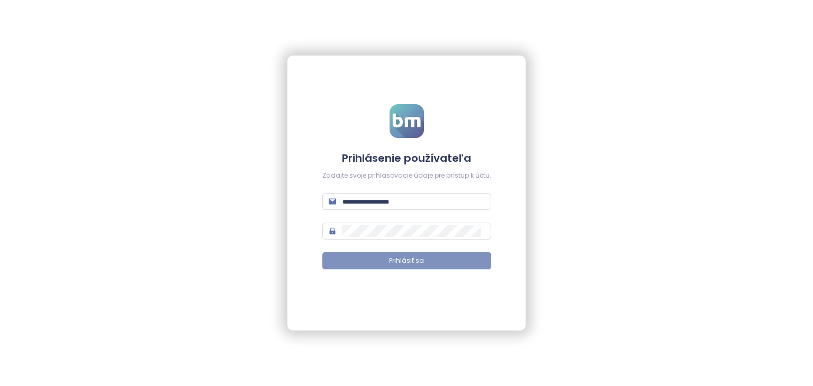
type input "**********"
click at [404, 263] on span "Prihlásiť sa" at bounding box center [406, 261] width 35 height 10
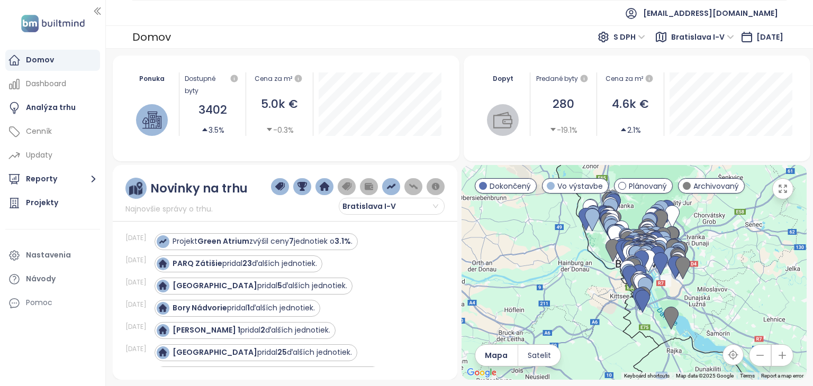
scroll to position [1334, 0]
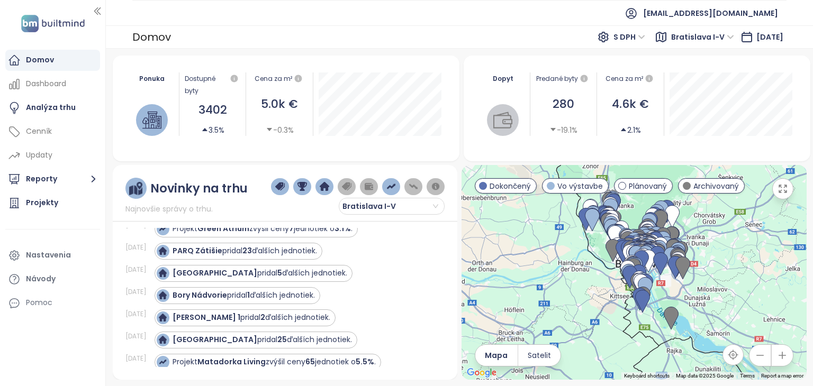
click at [780, 189] on icon "button" at bounding box center [782, 189] width 11 height 11
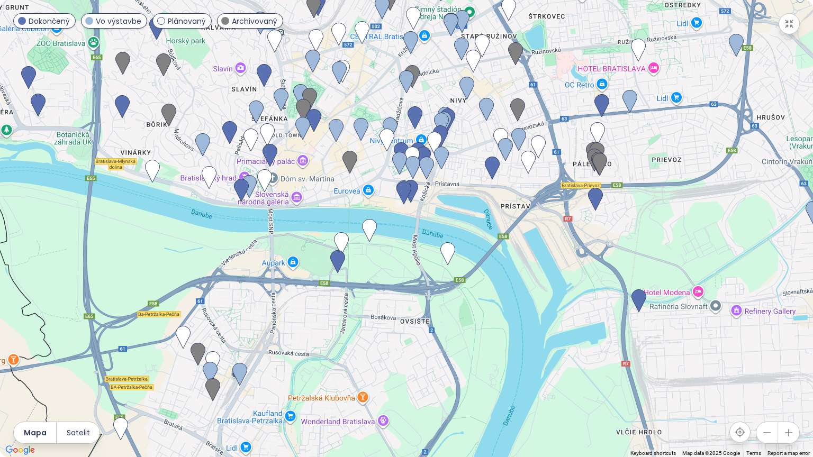
drag, startPoint x: 364, startPoint y: 295, endPoint x: 376, endPoint y: 134, distance: 160.8
click at [376, 134] on div at bounding box center [406, 228] width 813 height 457
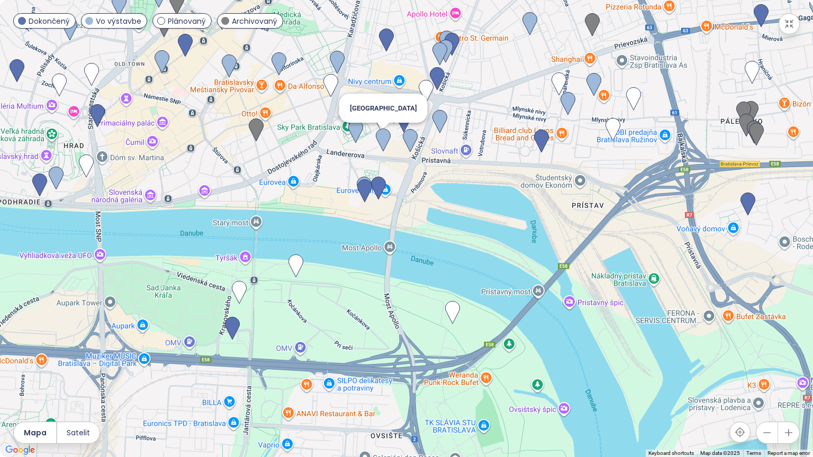
click at [388, 143] on img at bounding box center [383, 140] width 15 height 23
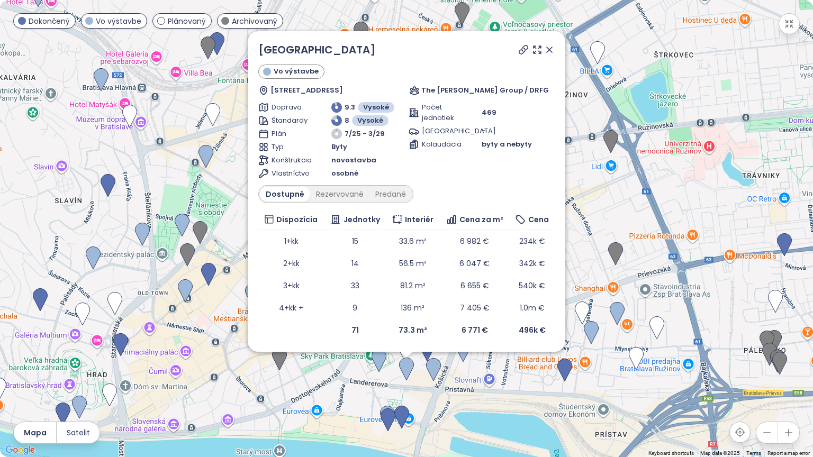
click at [552, 51] on icon at bounding box center [549, 49] width 5 height 5
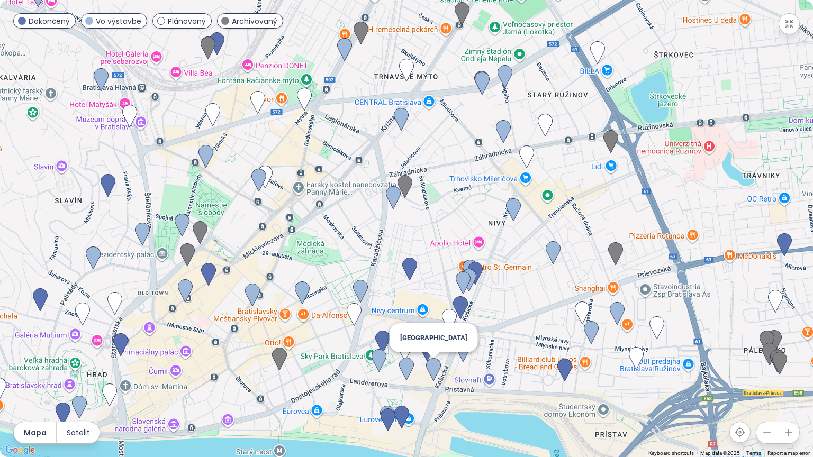
click at [434, 372] on img at bounding box center [433, 369] width 15 height 23
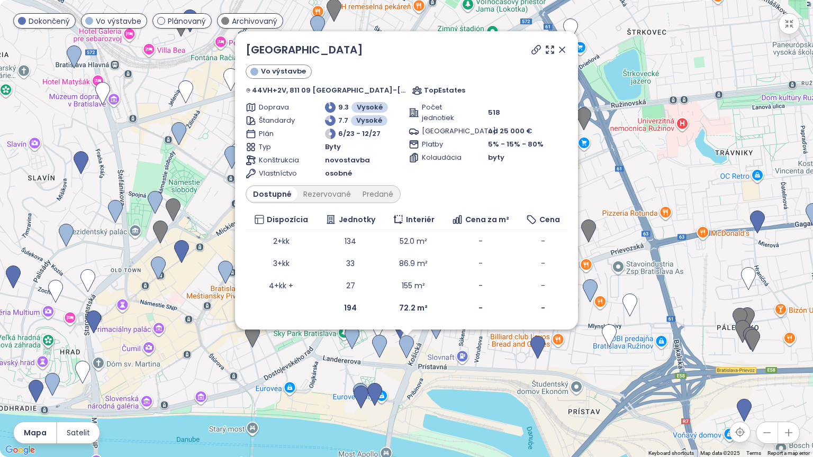
click at [559, 49] on icon at bounding box center [561, 49] width 5 height 5
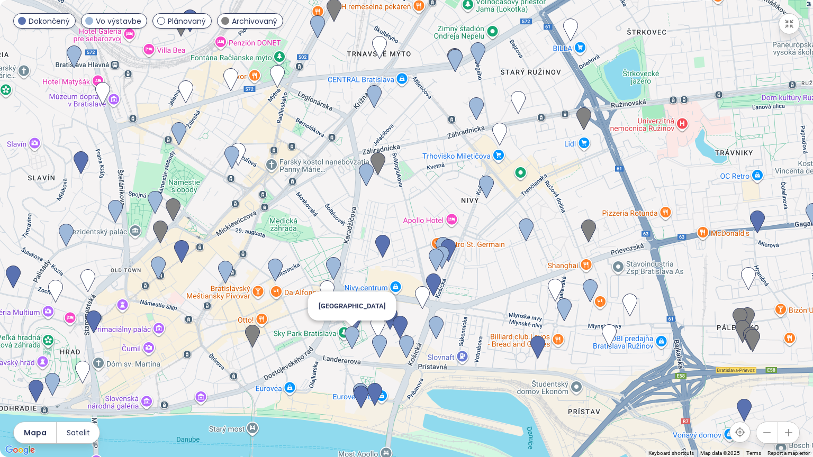
click at [354, 340] on img at bounding box center [352, 338] width 15 height 23
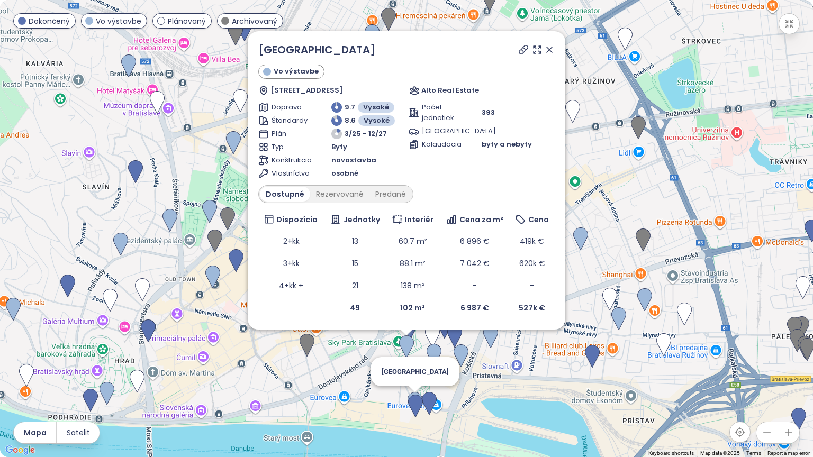
click at [415, 386] on img at bounding box center [415, 403] width 15 height 23
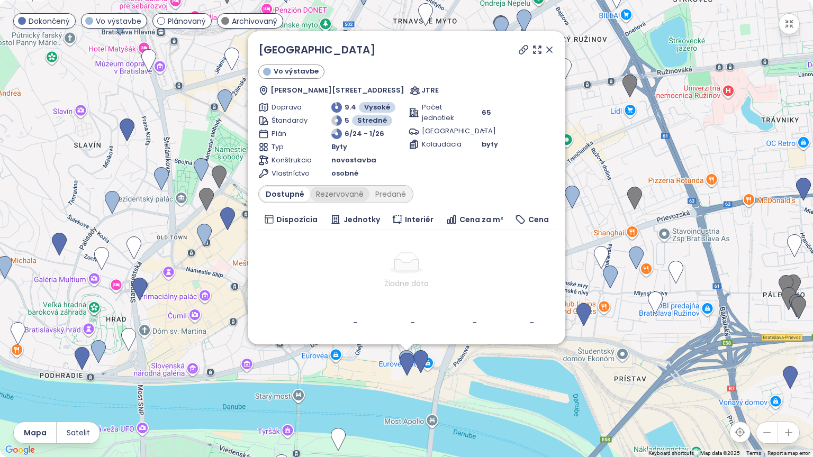
click at [336, 193] on div "Rezervované" at bounding box center [339, 194] width 59 height 15
click at [387, 195] on div "Predané" at bounding box center [390, 194] width 42 height 15
click at [547, 51] on icon at bounding box center [549, 49] width 5 height 5
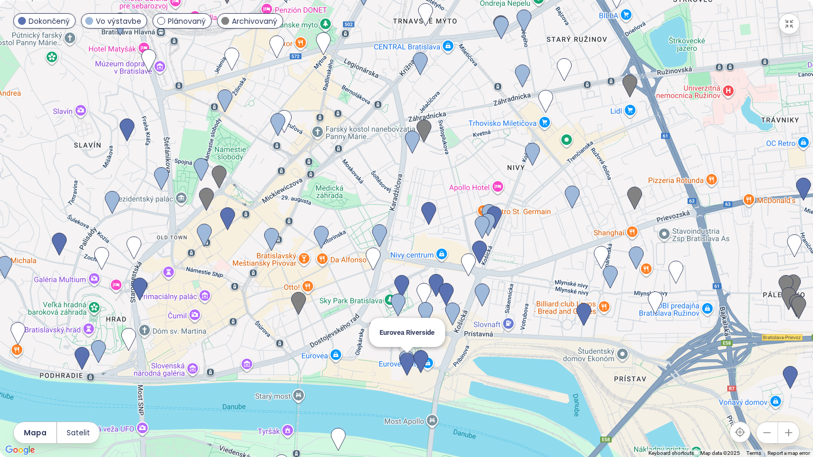
click at [406, 367] on img at bounding box center [407, 364] width 15 height 23
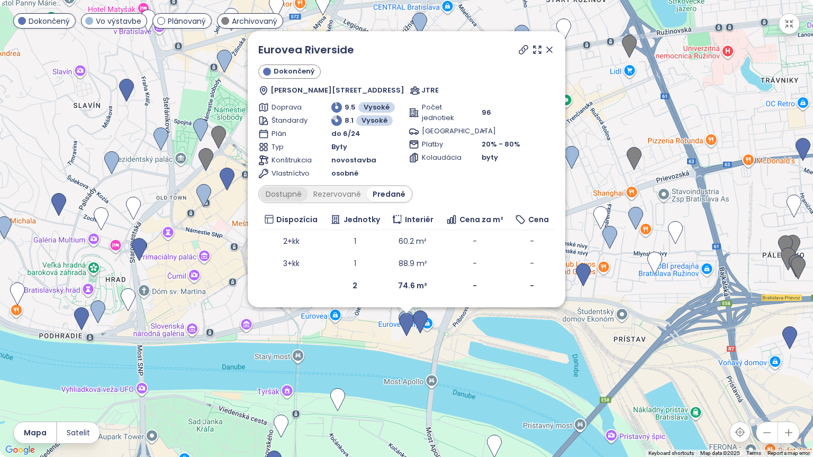
click at [282, 194] on div "Dostupné" at bounding box center [284, 194] width 48 height 15
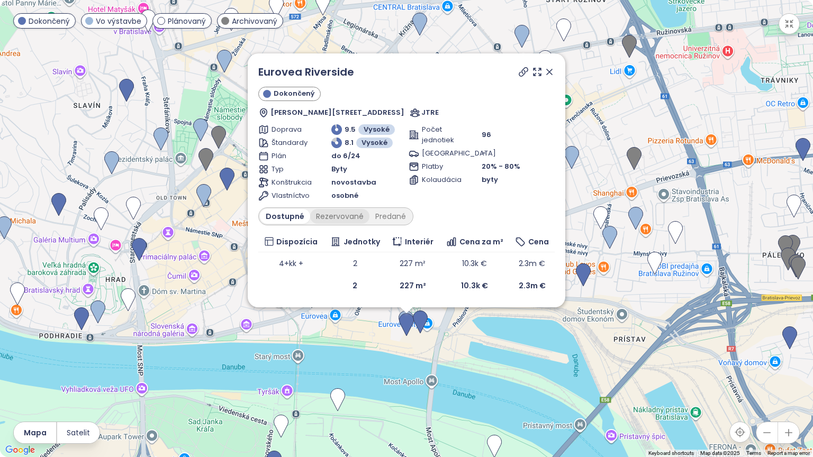
click at [323, 213] on div "Rezervované" at bounding box center [339, 216] width 59 height 15
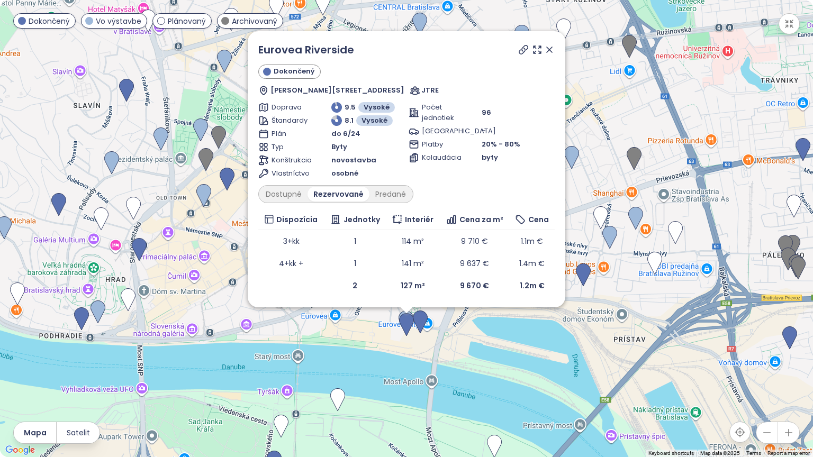
click at [548, 48] on icon at bounding box center [549, 49] width 11 height 11
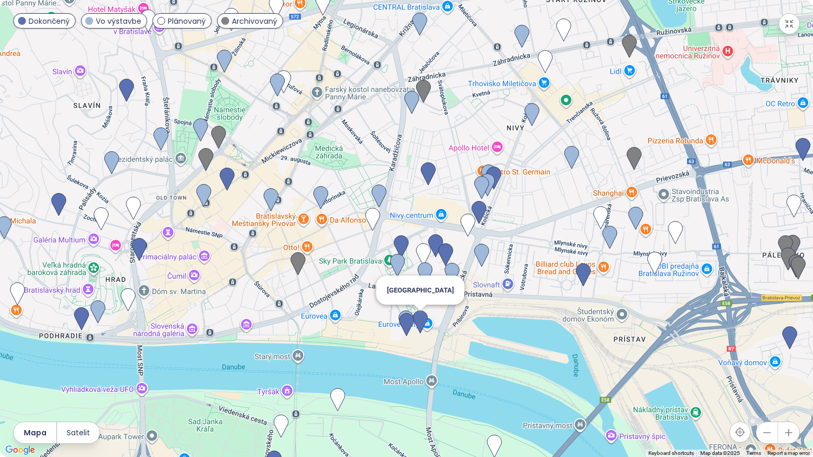
click at [421, 324] on img at bounding box center [420, 322] width 15 height 23
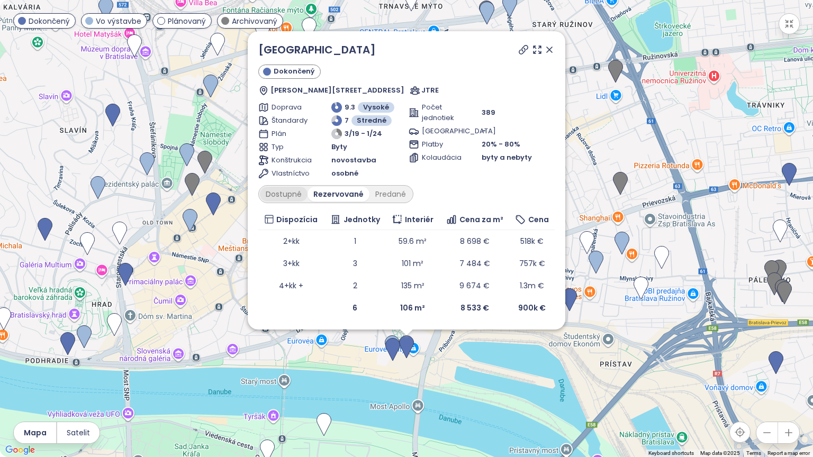
click at [282, 194] on div "Dostupné" at bounding box center [284, 194] width 48 height 15
click at [546, 44] on icon at bounding box center [549, 49] width 11 height 11
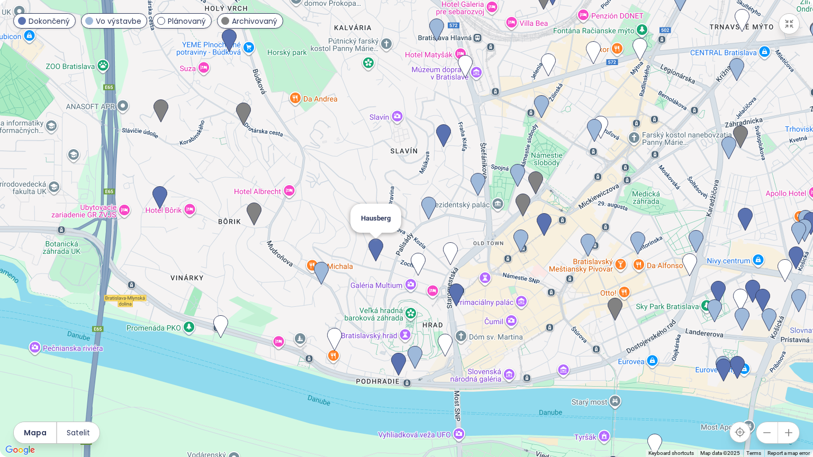
drag, startPoint x: 58, startPoint y: 254, endPoint x: 381, endPoint y: 252, distance: 322.3
click at [381, 252] on img at bounding box center [375, 250] width 15 height 23
click at [257, 213] on img at bounding box center [254, 214] width 15 height 23
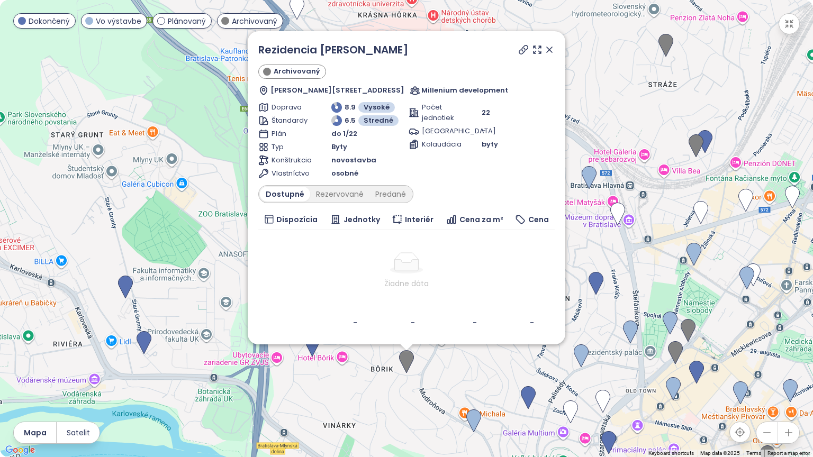
click at [549, 50] on icon at bounding box center [549, 49] width 5 height 5
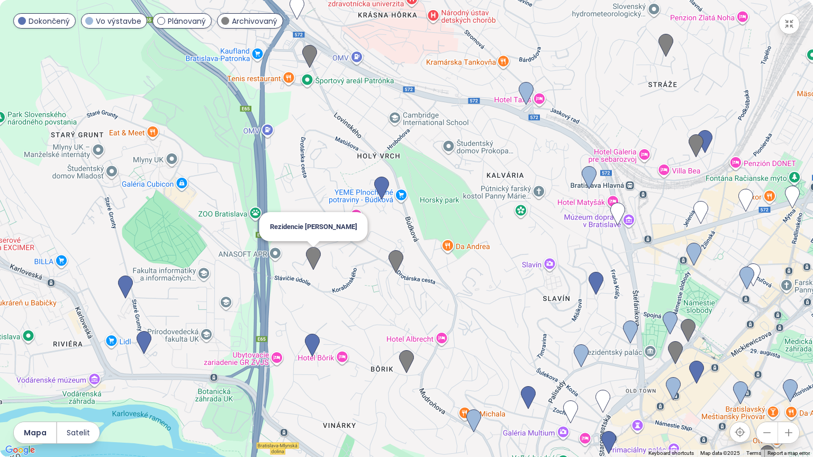
click at [314, 265] on img at bounding box center [313, 258] width 15 height 23
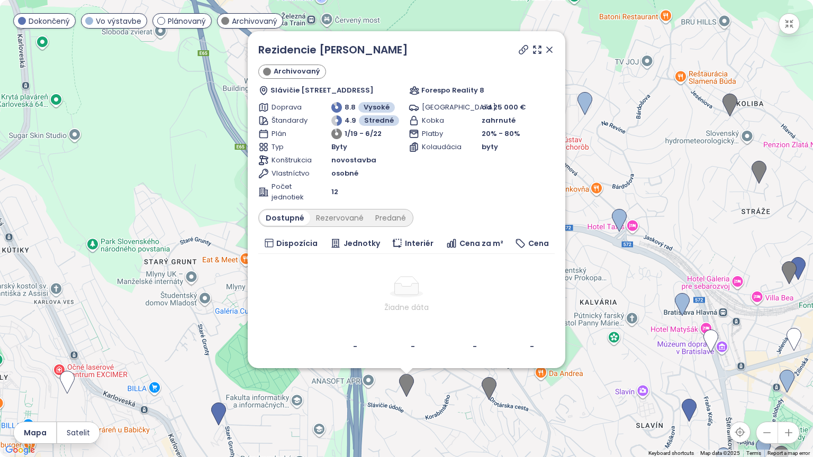
click at [547, 47] on icon at bounding box center [549, 49] width 5 height 5
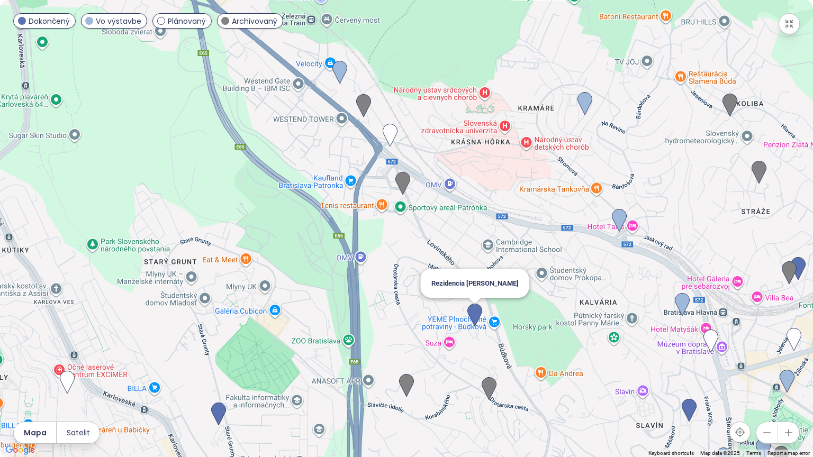
click at [479, 316] on img at bounding box center [474, 315] width 15 height 23
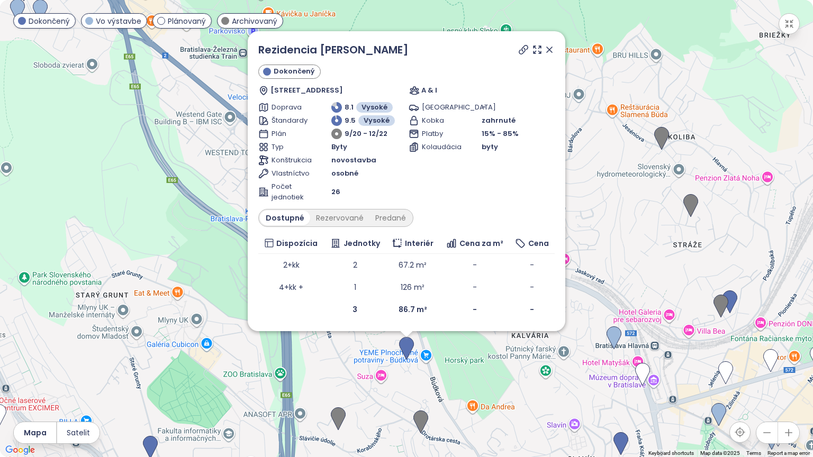
click at [548, 44] on icon at bounding box center [549, 49] width 11 height 11
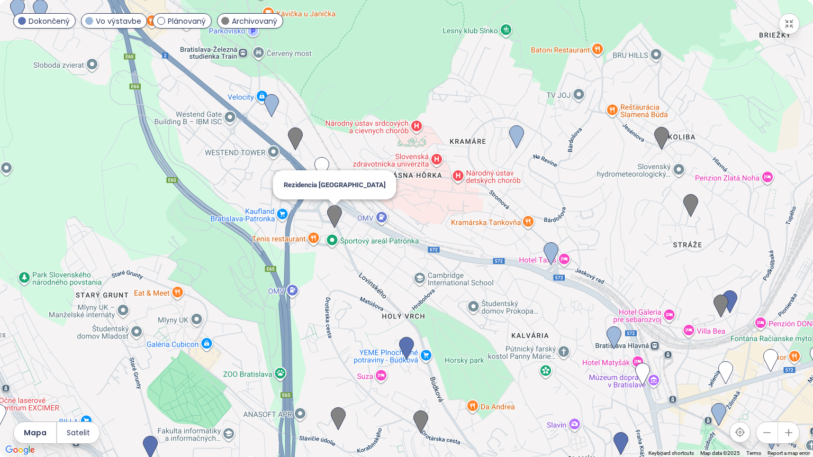
click at [335, 218] on img at bounding box center [334, 216] width 15 height 23
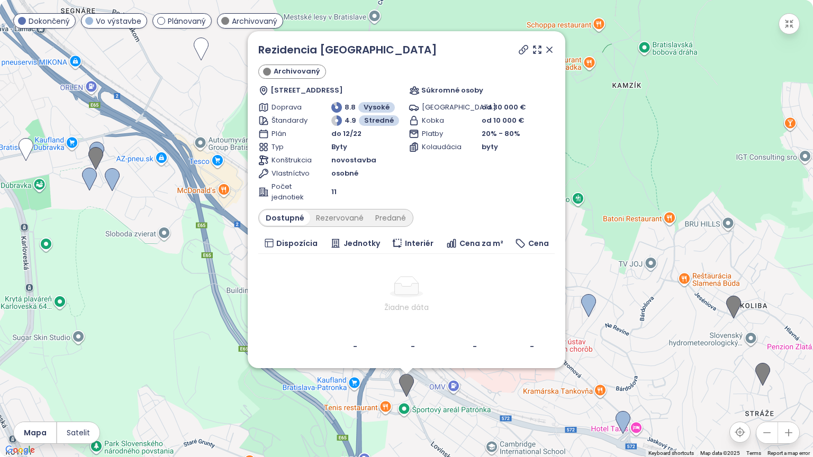
click at [548, 49] on icon at bounding box center [549, 49] width 11 height 11
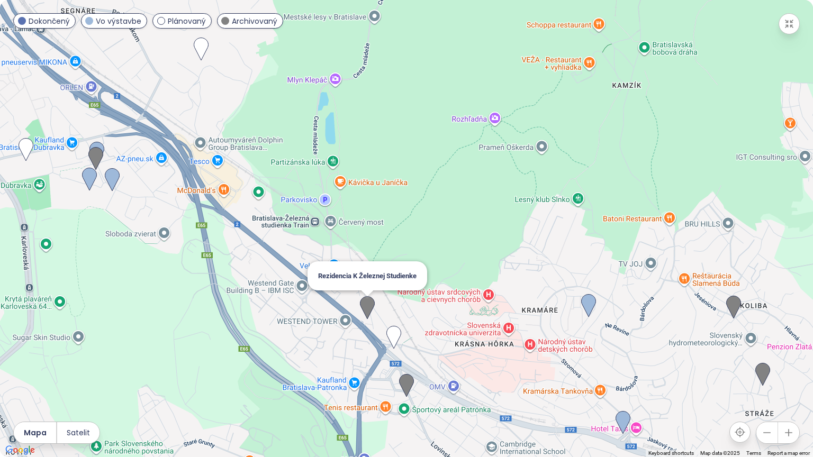
click at [369, 305] on img at bounding box center [367, 307] width 15 height 23
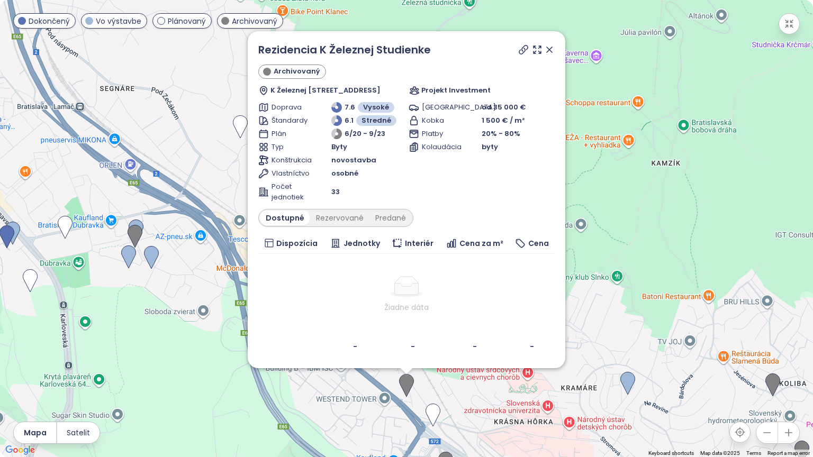
click at [555, 50] on icon at bounding box center [549, 49] width 11 height 11
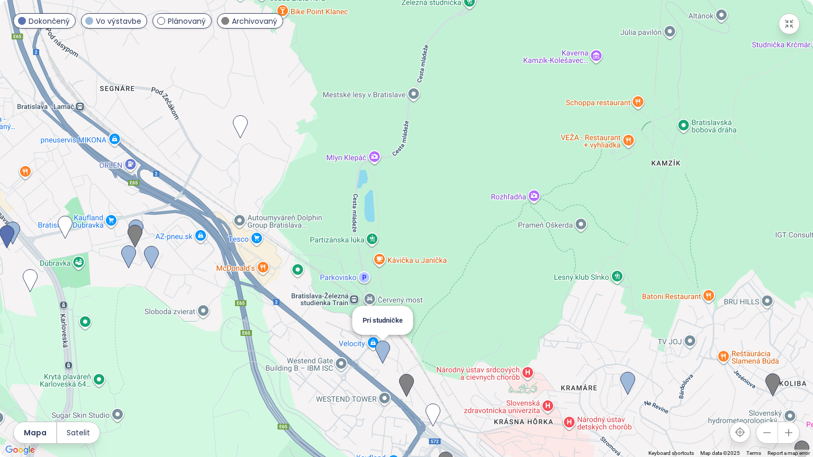
click at [385, 354] on img at bounding box center [382, 352] width 15 height 23
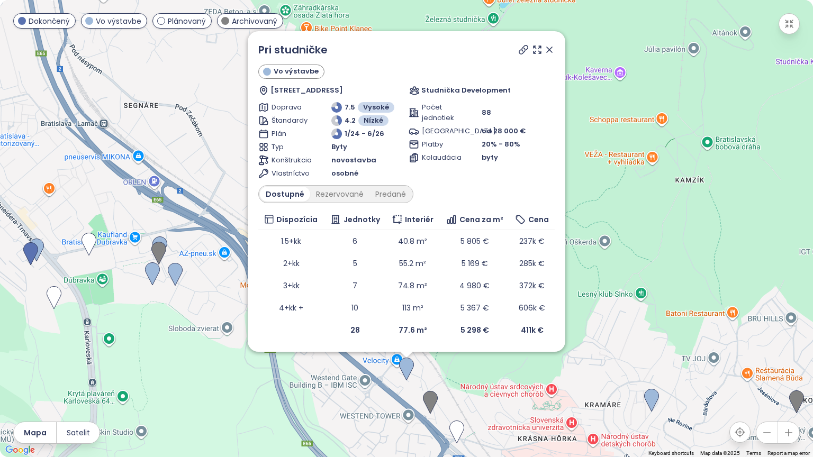
click at [551, 46] on icon at bounding box center [549, 49] width 11 height 11
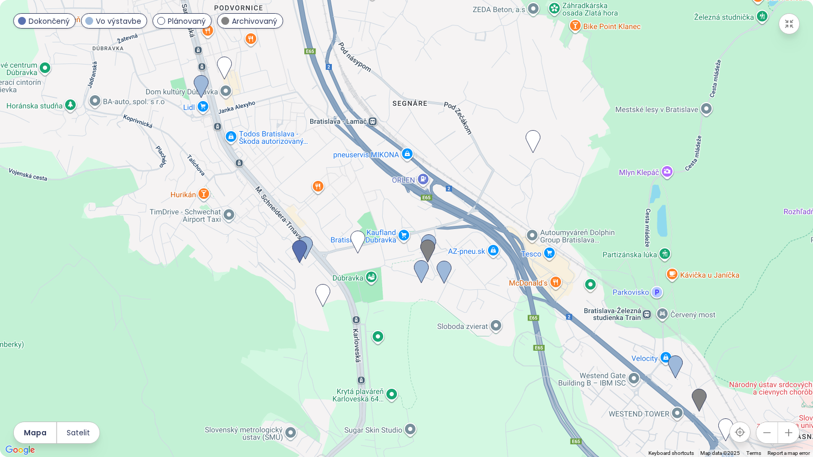
drag, startPoint x: 511, startPoint y: 295, endPoint x: 778, endPoint y: 286, distance: 266.9
click at [778, 286] on div at bounding box center [406, 228] width 813 height 457
click at [442, 273] on img at bounding box center [444, 272] width 15 height 23
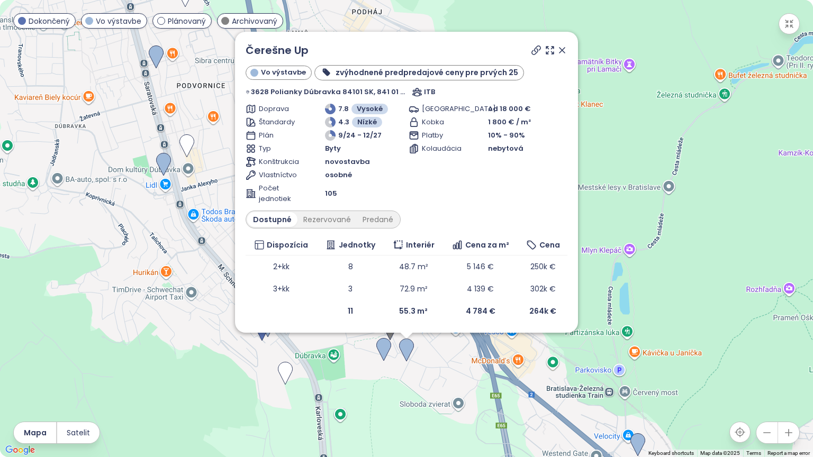
click at [557, 46] on icon at bounding box center [562, 50] width 11 height 11
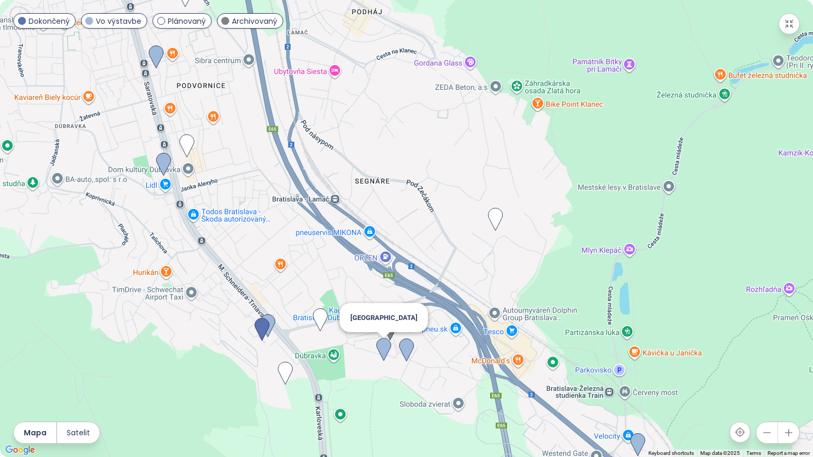
click at [378, 341] on img at bounding box center [383, 349] width 15 height 23
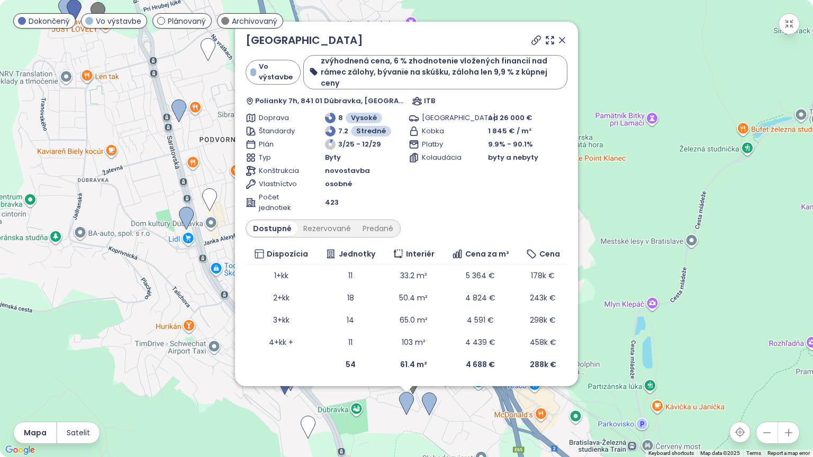
click at [563, 46] on icon at bounding box center [562, 40] width 11 height 11
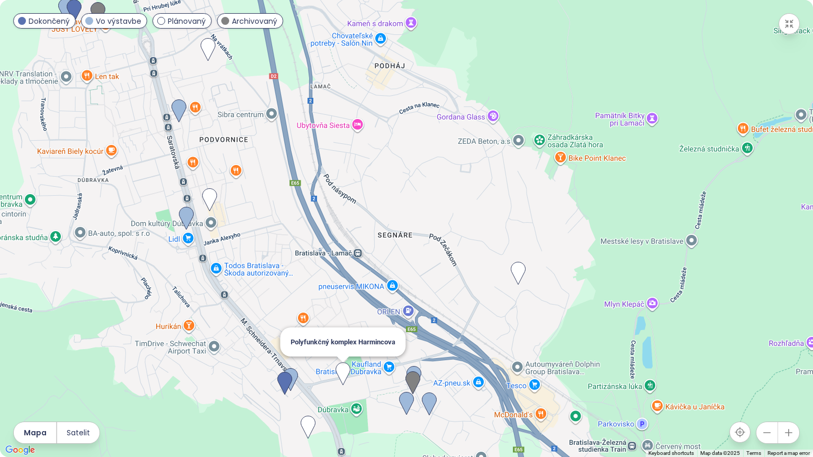
click at [348, 377] on img at bounding box center [343, 374] width 15 height 23
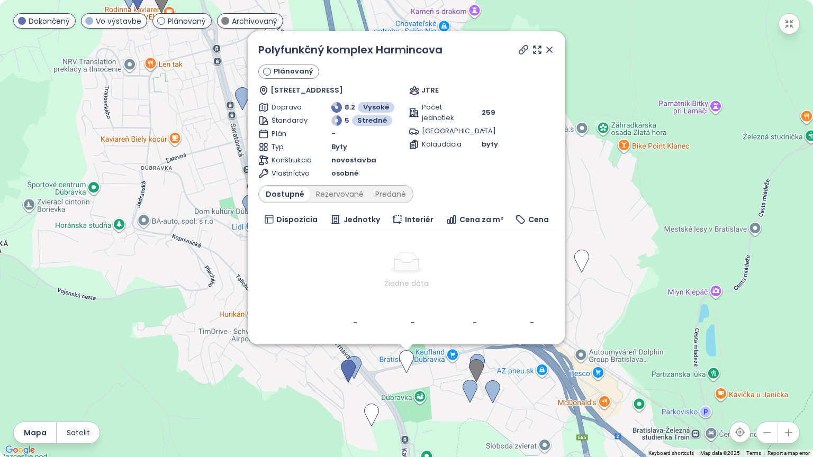
click at [545, 46] on icon at bounding box center [549, 49] width 11 height 11
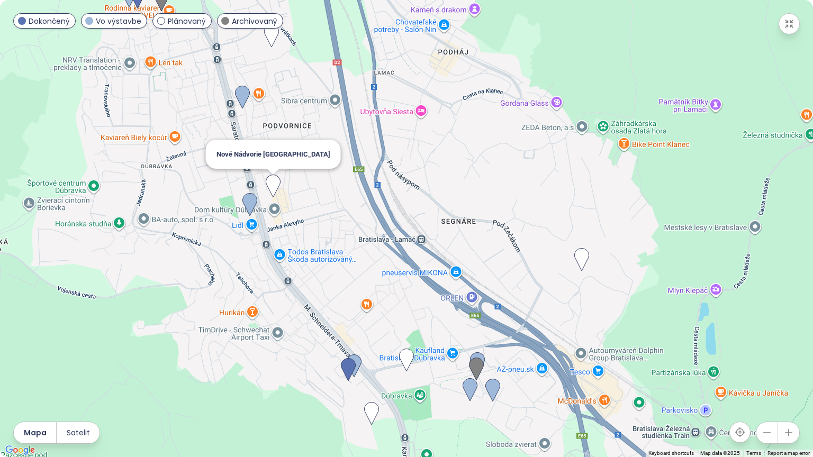
click at [279, 184] on img at bounding box center [273, 186] width 15 height 23
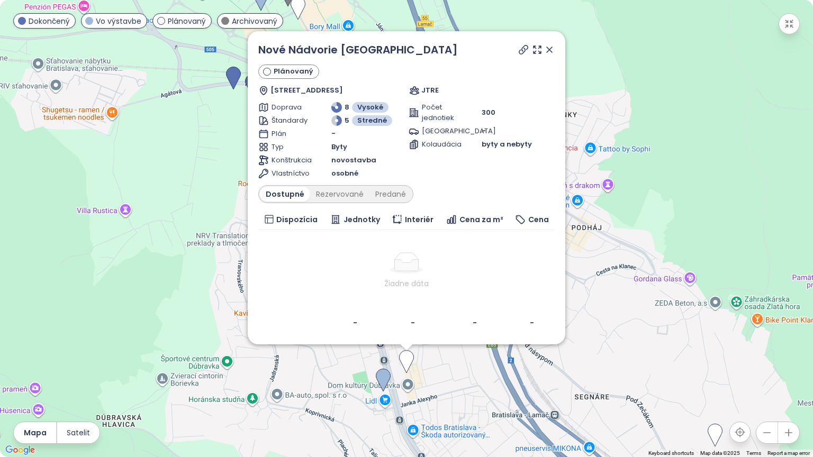
click at [550, 50] on icon at bounding box center [549, 49] width 5 height 5
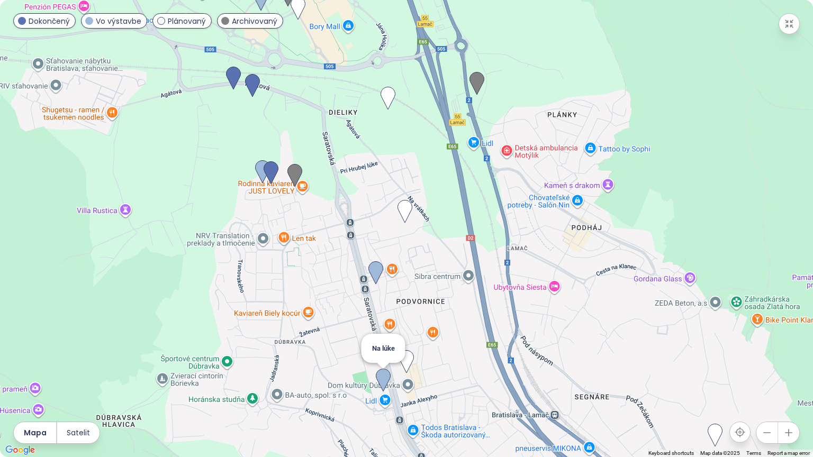
click at [386, 378] on img at bounding box center [383, 380] width 15 height 23
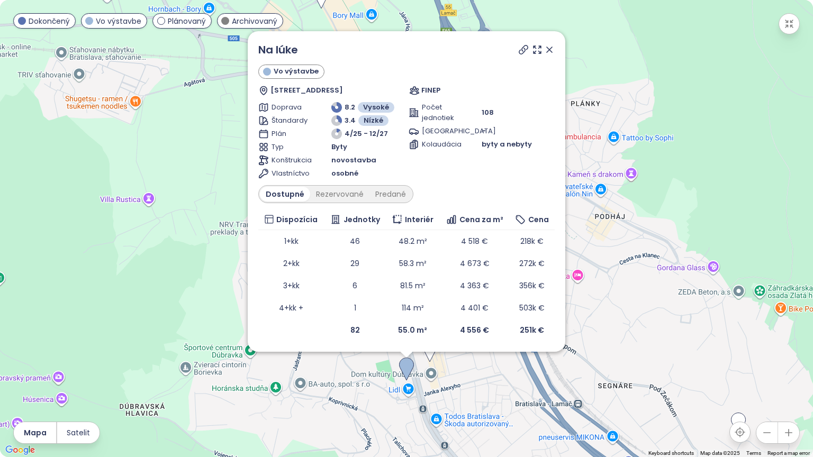
click at [550, 51] on icon at bounding box center [549, 49] width 5 height 5
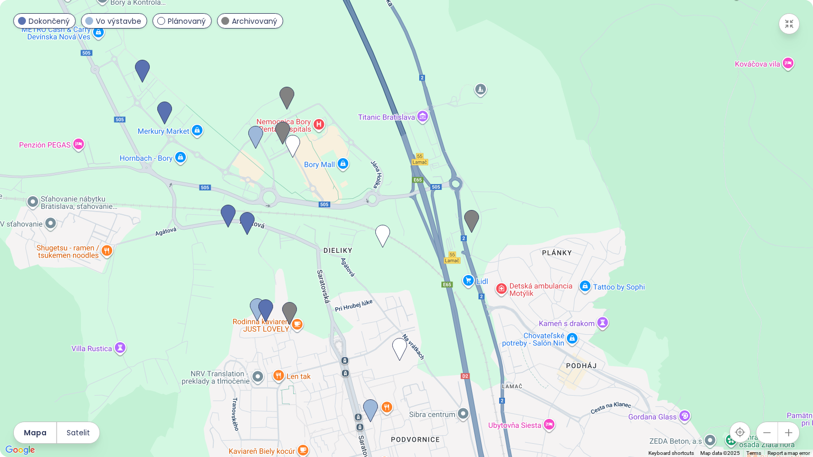
drag, startPoint x: 562, startPoint y: 85, endPoint x: 528, endPoint y: 241, distance: 159.6
click at [528, 241] on div at bounding box center [406, 228] width 813 height 457
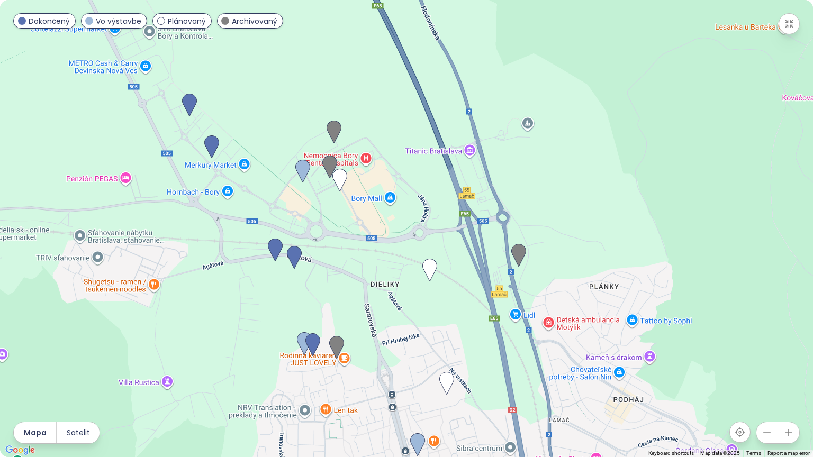
drag, startPoint x: 550, startPoint y: 146, endPoint x: 611, endPoint y: 195, distance: 77.9
click at [611, 195] on div at bounding box center [406, 228] width 813 height 457
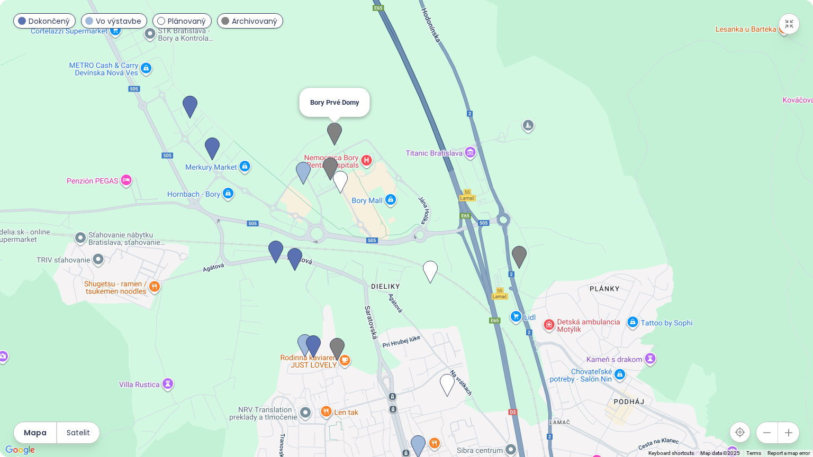
click at [332, 132] on img at bounding box center [334, 134] width 15 height 23
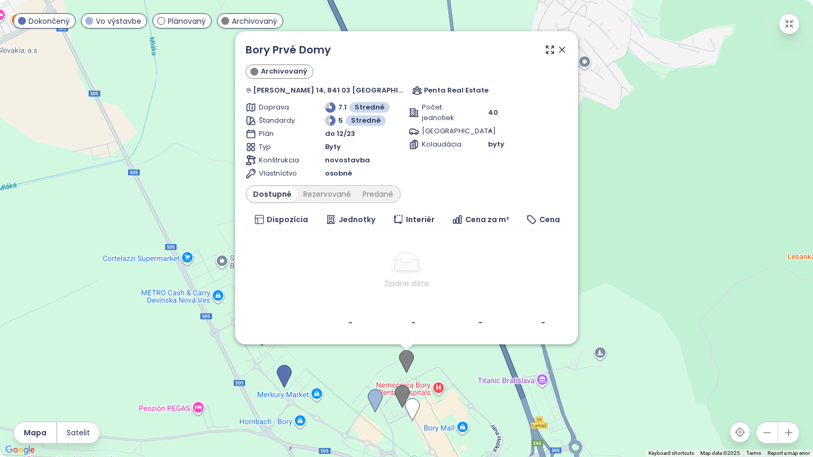
click at [557, 47] on icon at bounding box center [562, 49] width 11 height 11
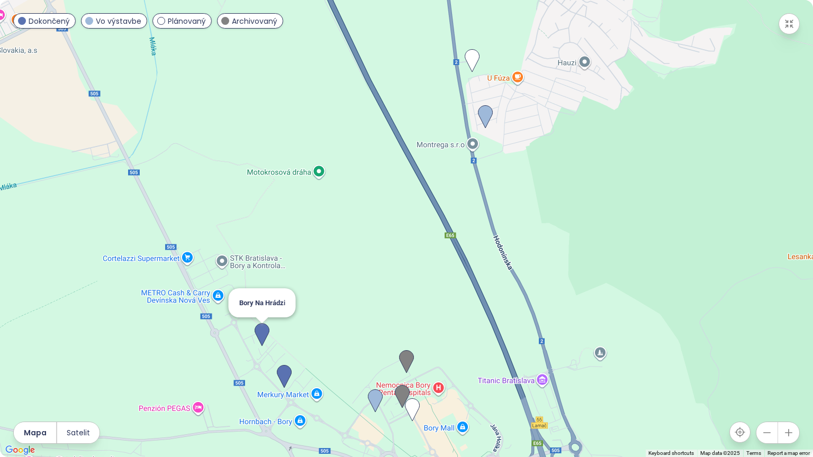
click at [259, 334] on img at bounding box center [262, 334] width 15 height 23
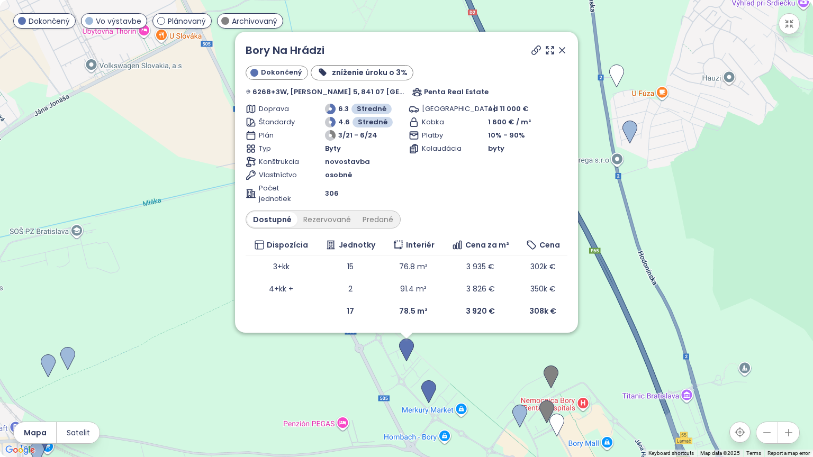
click at [558, 51] on icon at bounding box center [562, 50] width 11 height 11
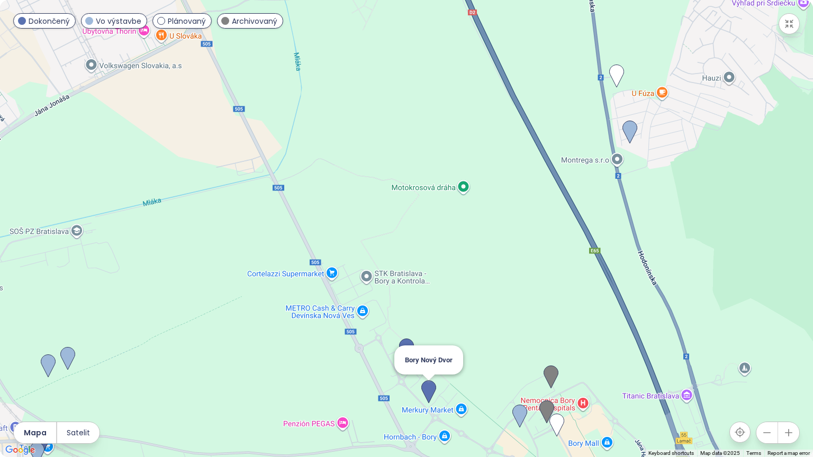
click at [431, 386] on img at bounding box center [428, 392] width 15 height 23
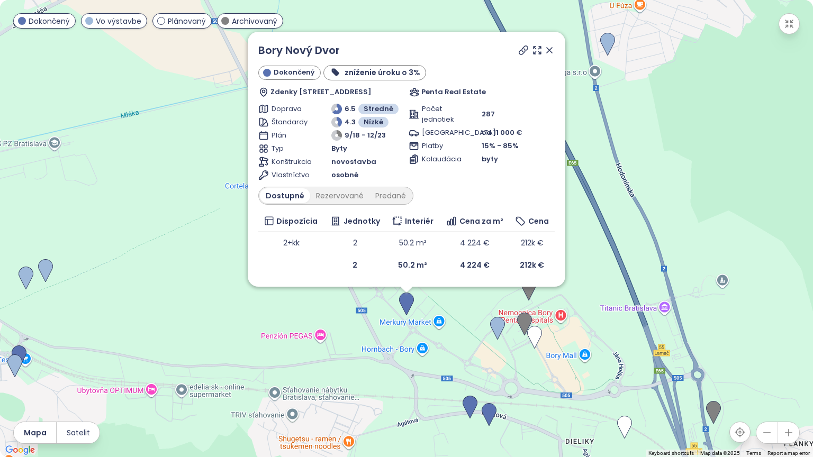
click at [550, 46] on icon at bounding box center [549, 50] width 11 height 11
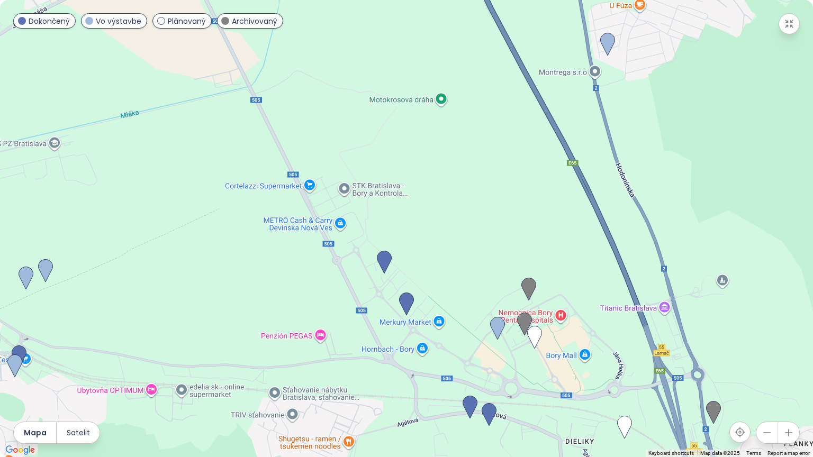
click at [790, 28] on icon "button" at bounding box center [789, 24] width 11 height 11
